Goal: Information Seeking & Learning: Learn about a topic

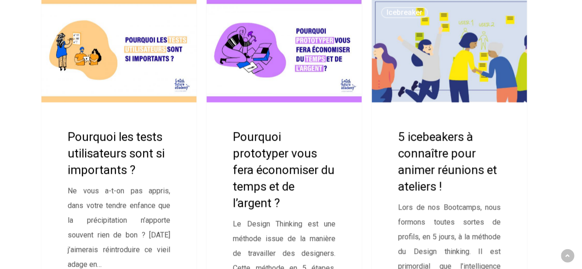
scroll to position [2485, 0]
